Goal: Transaction & Acquisition: Purchase product/service

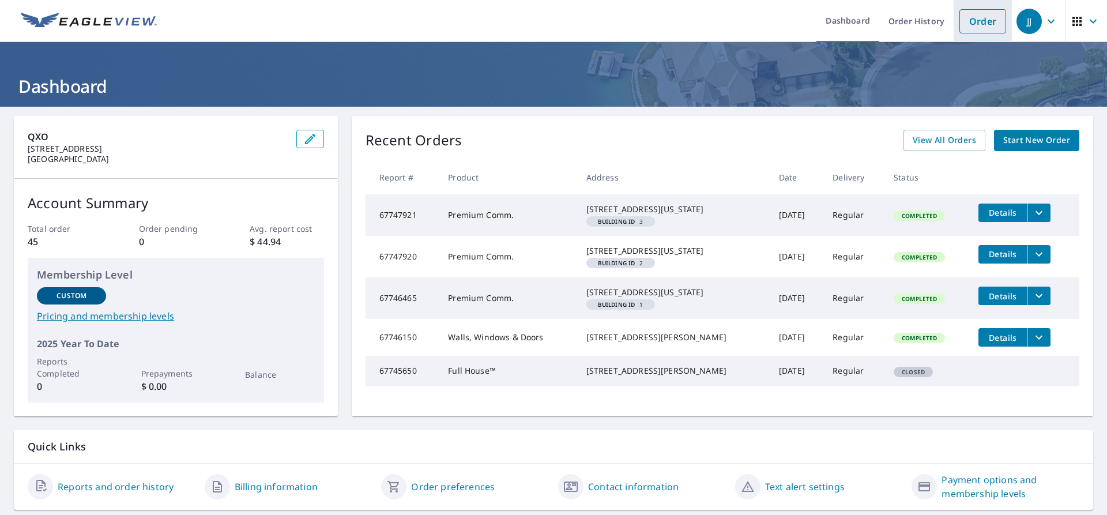
click at [996, 24] on link "Order" at bounding box center [982, 21] width 47 height 24
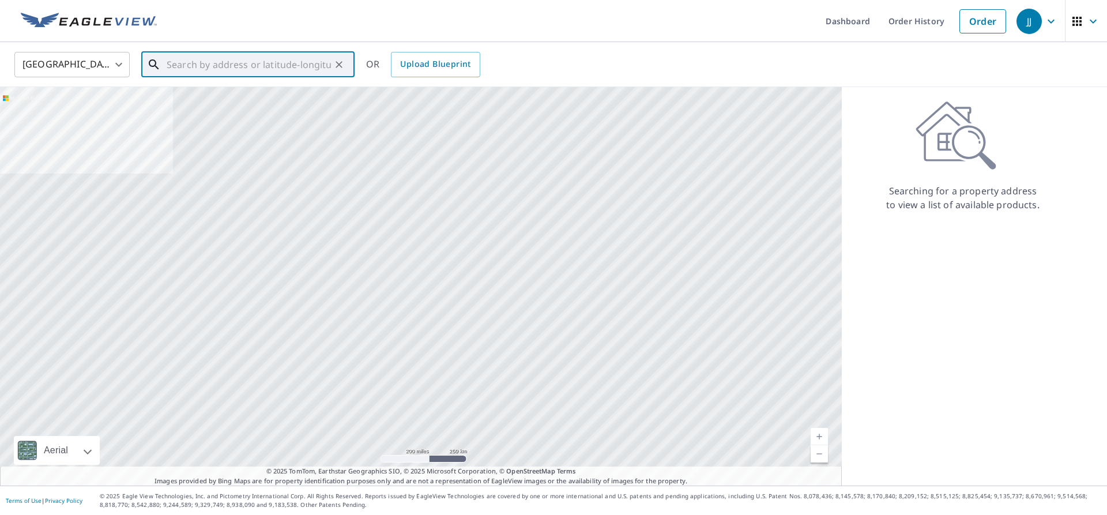
click at [241, 56] on input "text" at bounding box center [249, 64] width 164 height 32
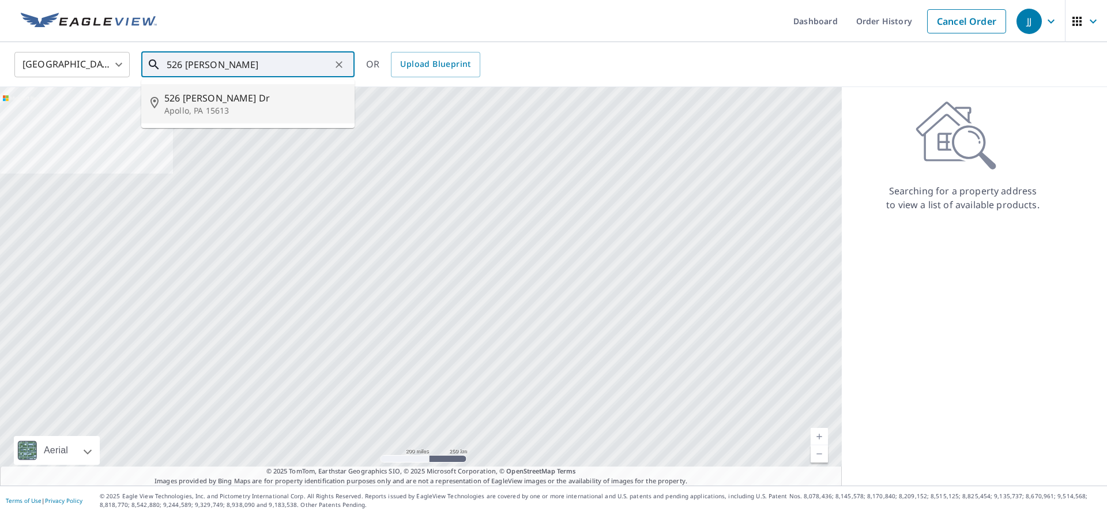
click at [246, 108] on p "Apollo, PA 15613" at bounding box center [254, 111] width 181 height 12
type input "[STREET_ADDRESS][PERSON_NAME][PERSON_NAME]"
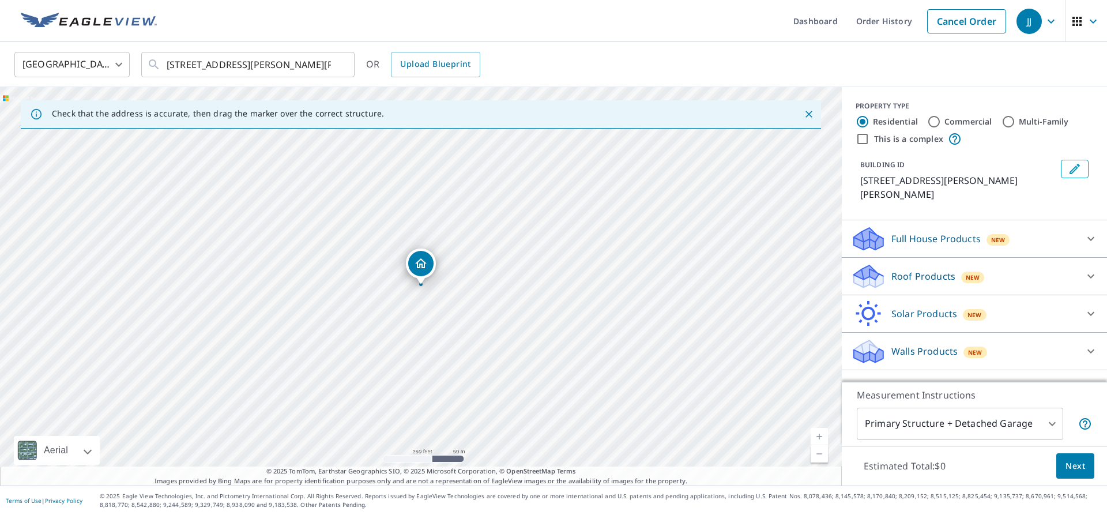
click at [1077, 225] on div "Full House Products New" at bounding box center [974, 239] width 247 height 28
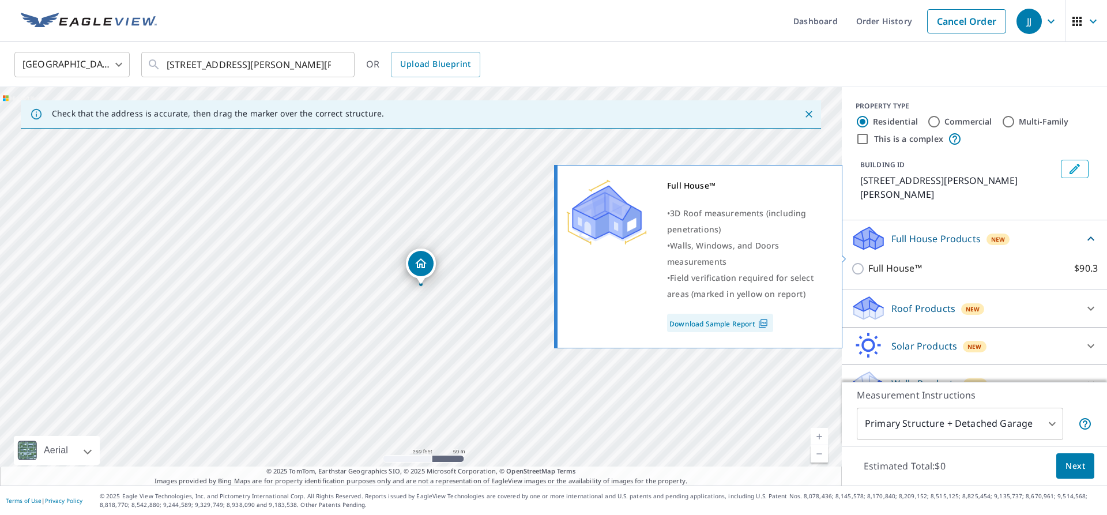
click at [896, 261] on p "Full House™" at bounding box center [895, 268] width 54 height 14
click at [868, 262] on input "Full House™ $90.3" at bounding box center [859, 269] width 17 height 14
checkbox input "true"
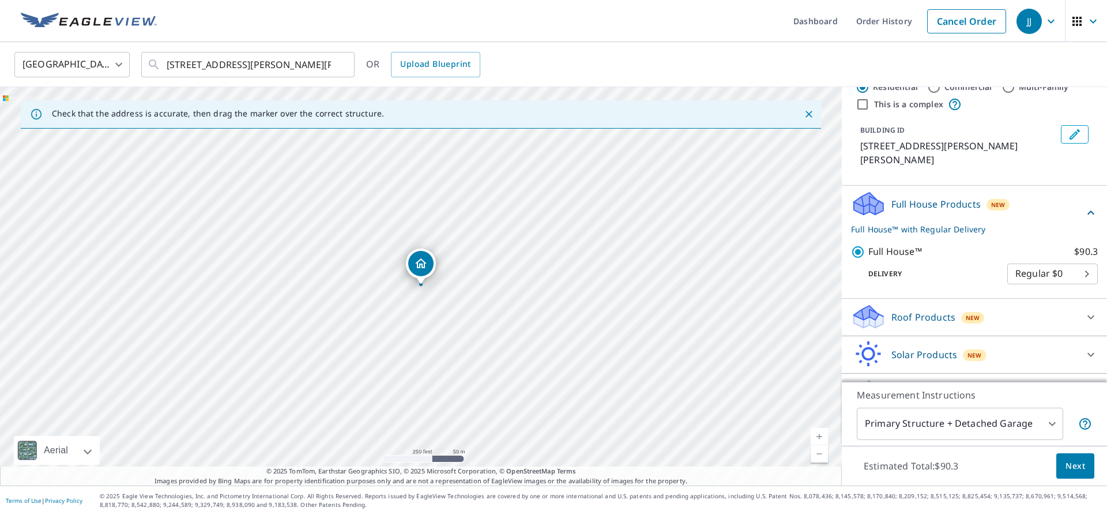
scroll to position [50, 0]
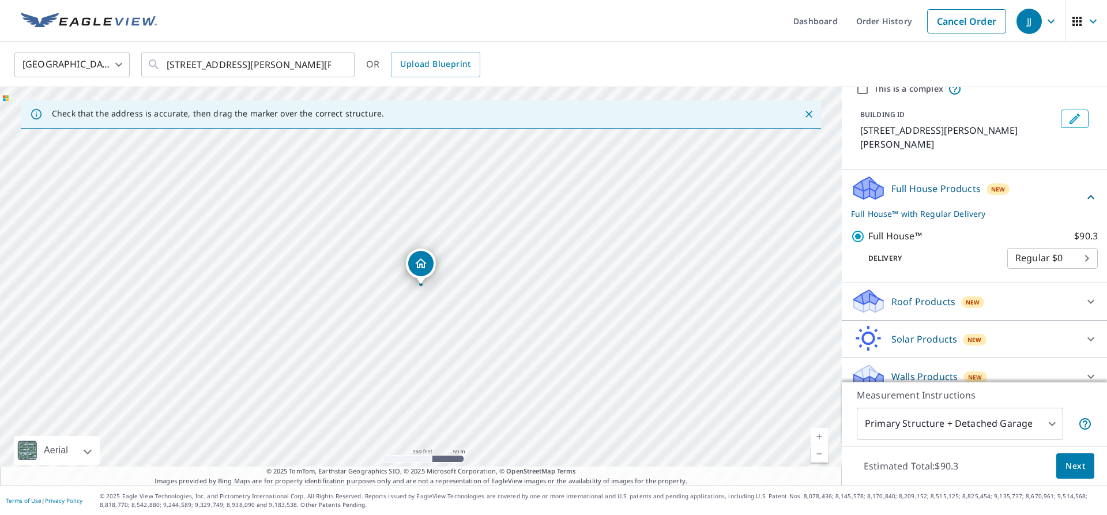
click at [1074, 461] on span "Next" at bounding box center [1076, 466] width 20 height 14
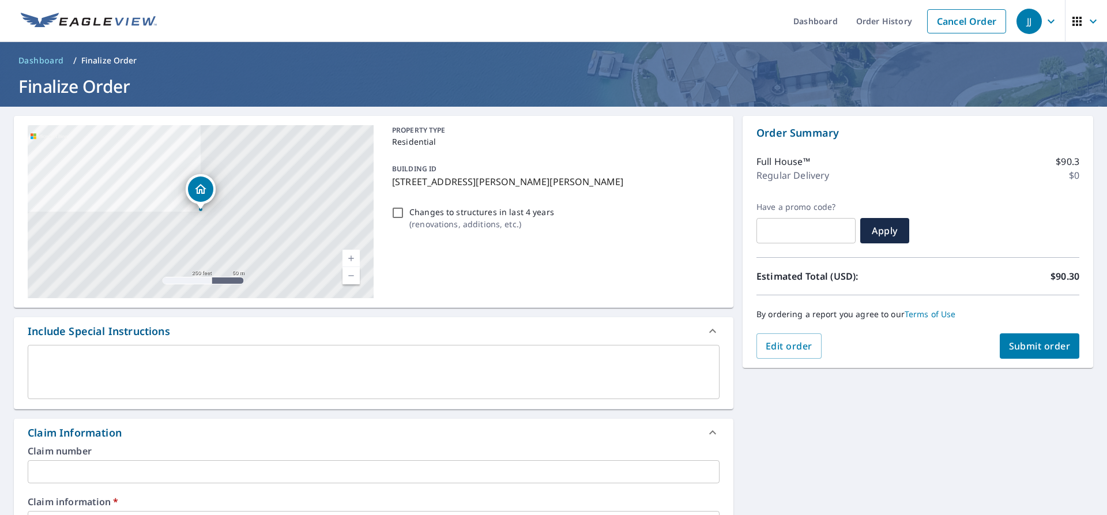
click at [440, 271] on div "PROPERTY TYPE Residential BUILDING ID [STREET_ADDRESS][PERSON_NAME] Changes to …" at bounding box center [553, 211] width 332 height 173
checkbox input "true"
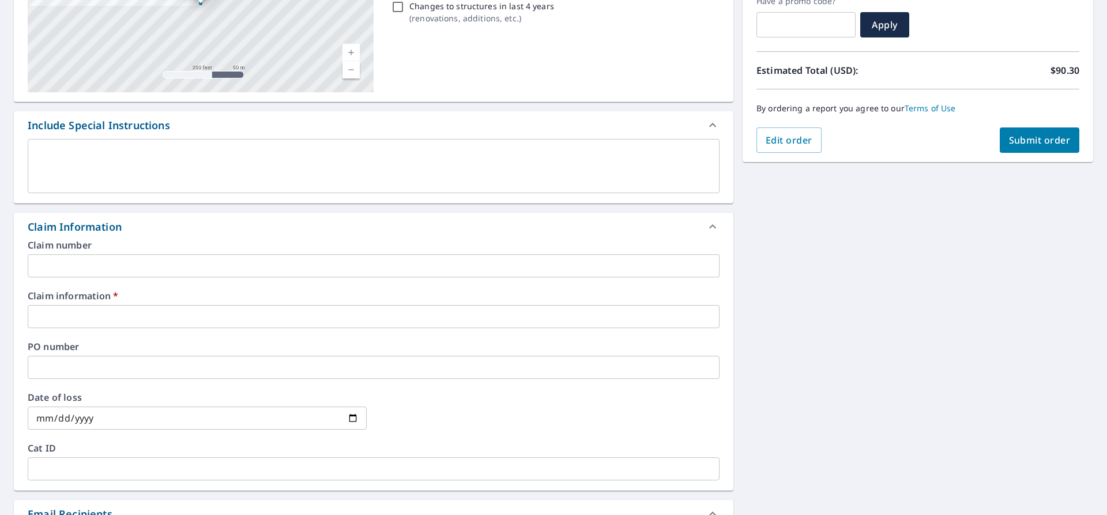
scroll to position [304, 0]
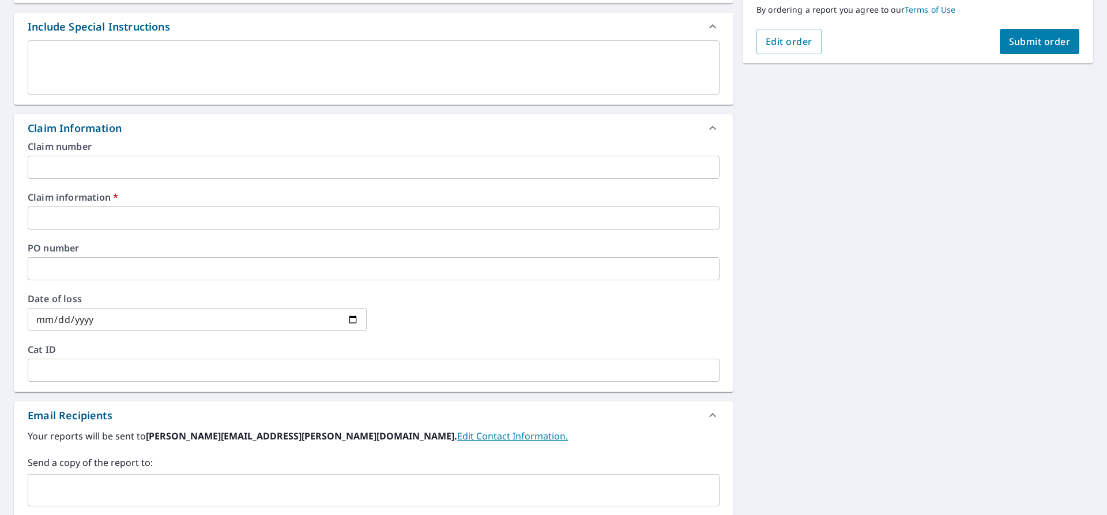
click at [133, 219] on input "text" at bounding box center [374, 217] width 692 height 23
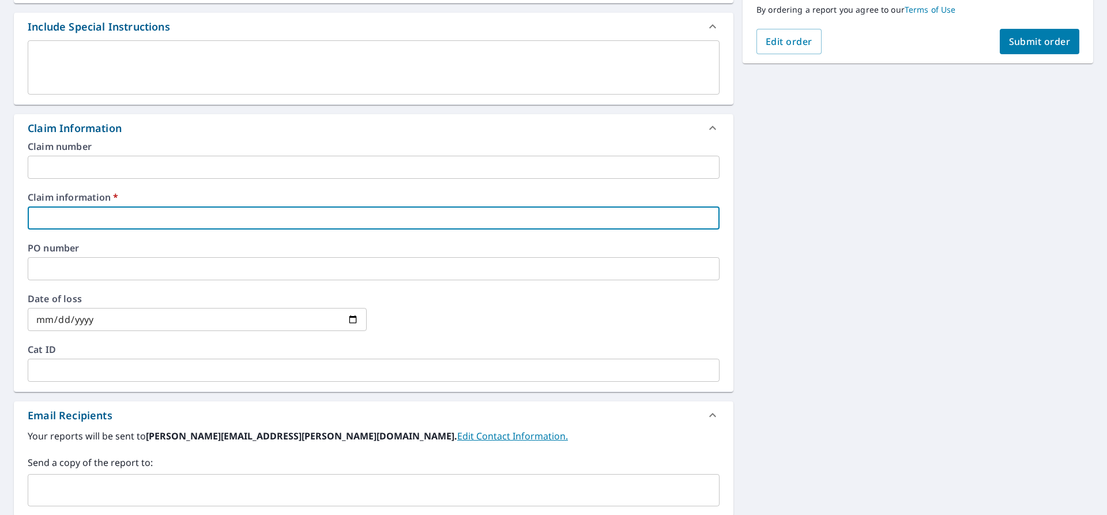
type input "H"
checkbox input "true"
type input "Hi"
checkbox input "true"
type input "Hil"
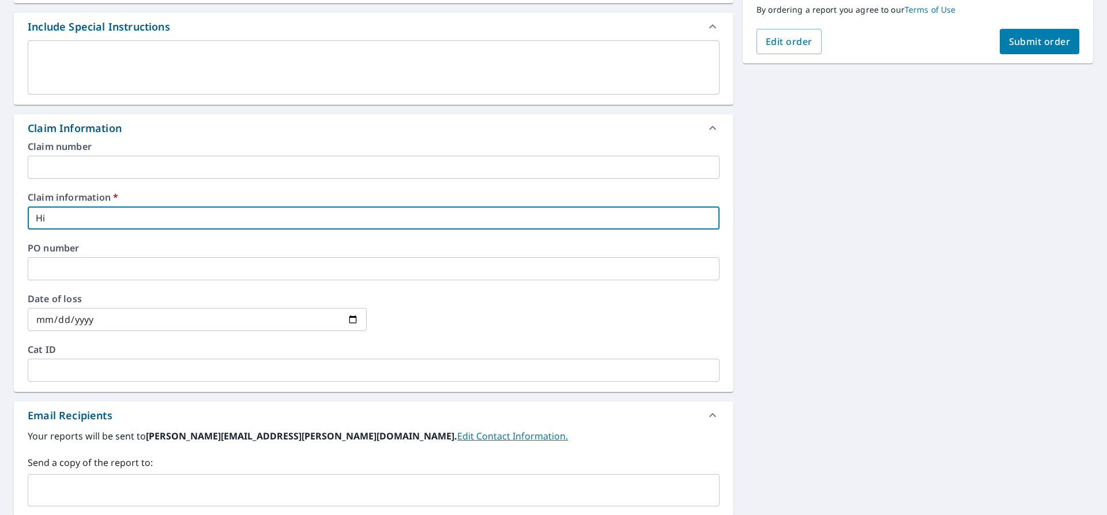
checkbox input "true"
type input "Hilt"
checkbox input "true"
type input "[PERSON_NAME]"
checkbox input "true"
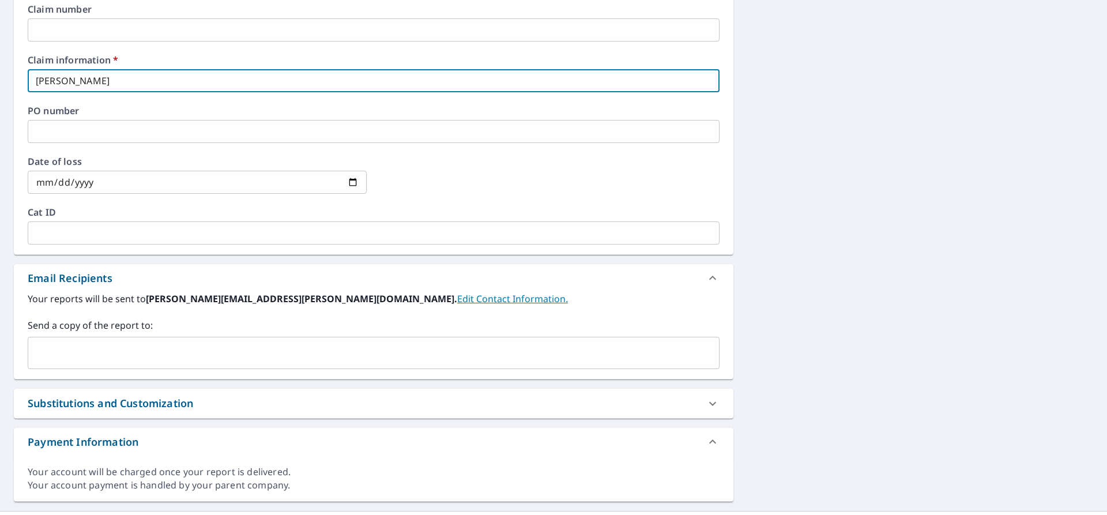
scroll to position [467, 0]
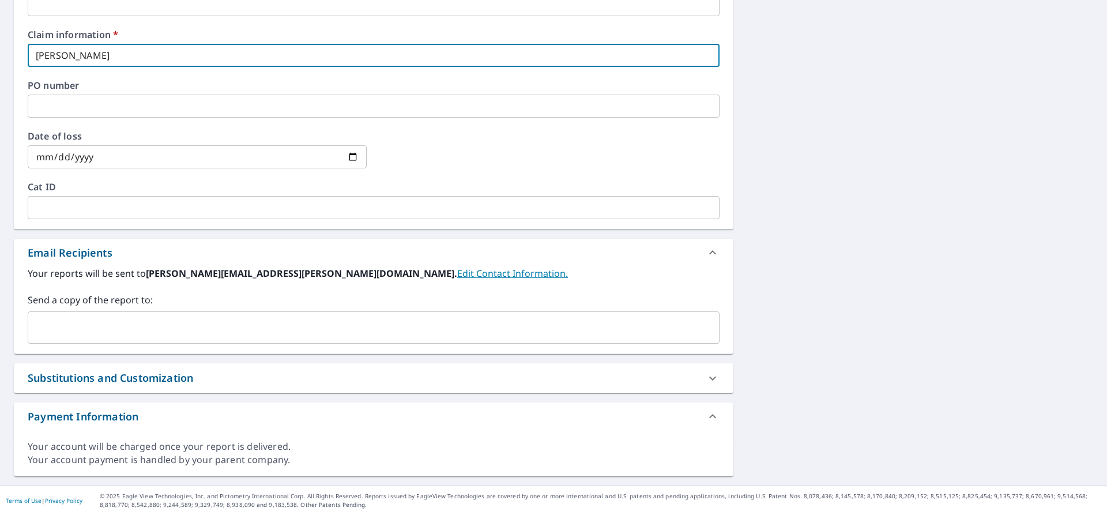
type input "[PERSON_NAME]"
click at [121, 309] on div "Send a copy of the report to: ​" at bounding box center [374, 318] width 692 height 51
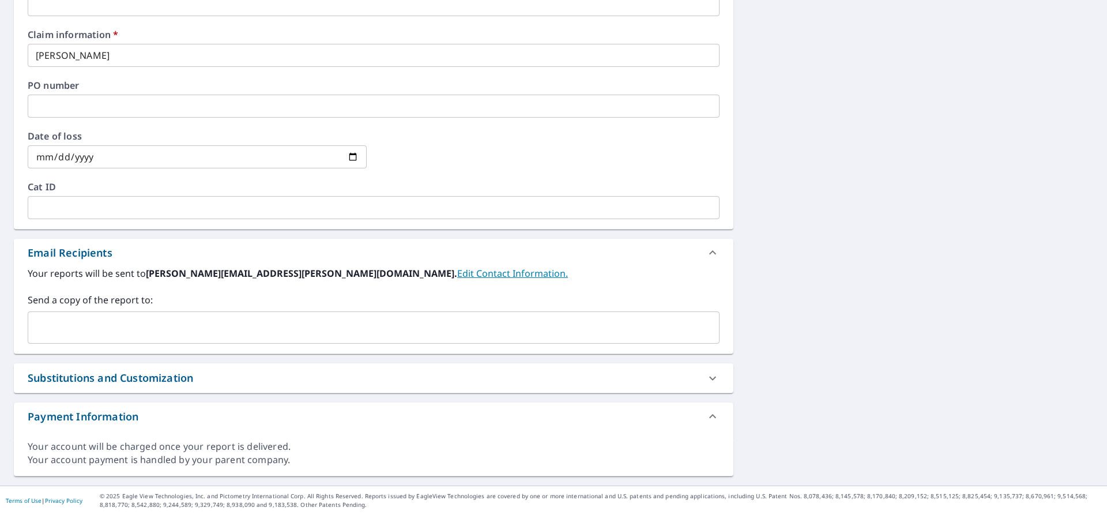
click at [122, 321] on input "text" at bounding box center [365, 328] width 664 height 22
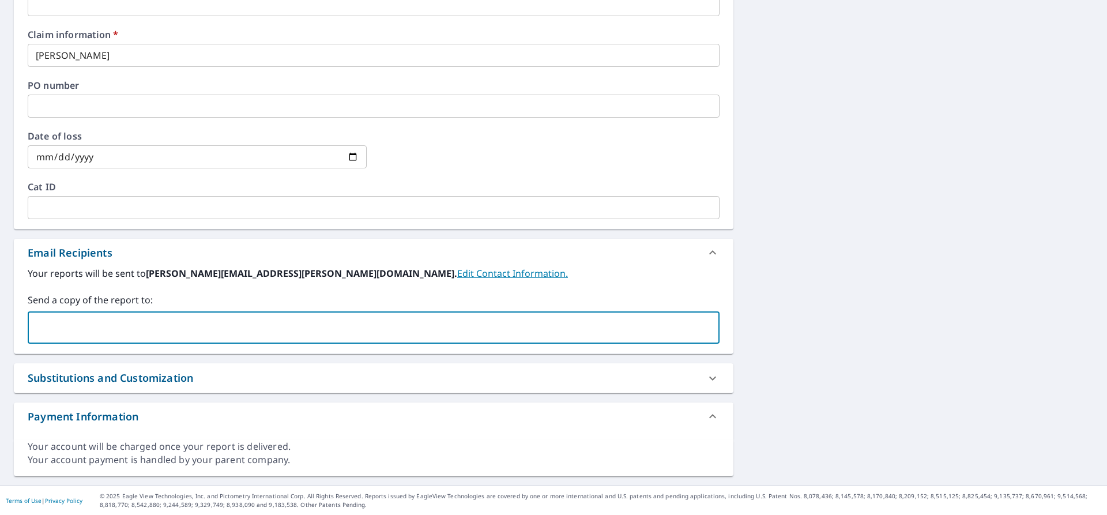
paste input "[EMAIL_ADDRESS][DOMAIN_NAME]"
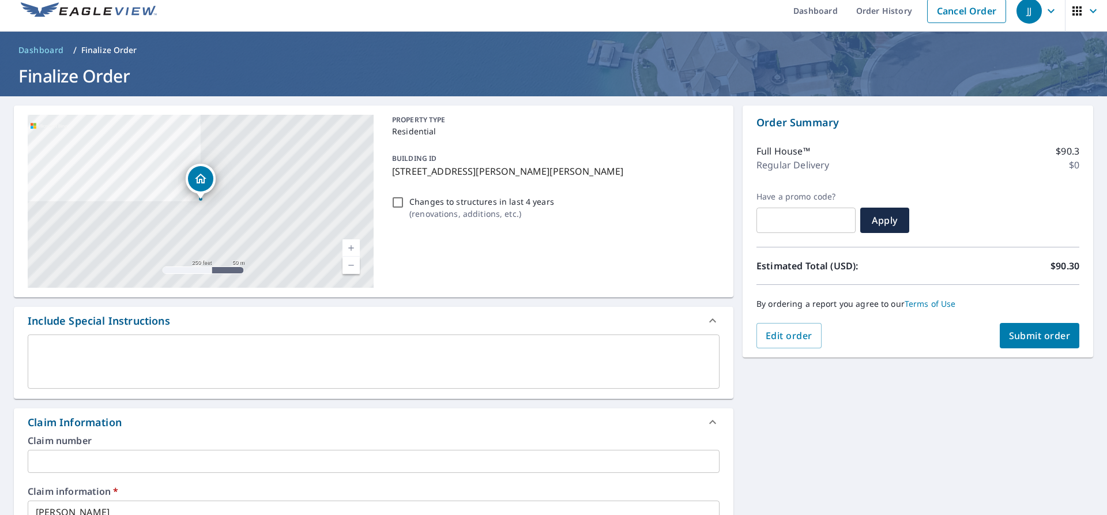
type input "[EMAIL_ADDRESS][DOMAIN_NAME]"
click at [1018, 326] on button "Submit order" at bounding box center [1040, 335] width 80 height 25
checkbox input "true"
